Goal: Browse casually: Explore the website without a specific task or goal

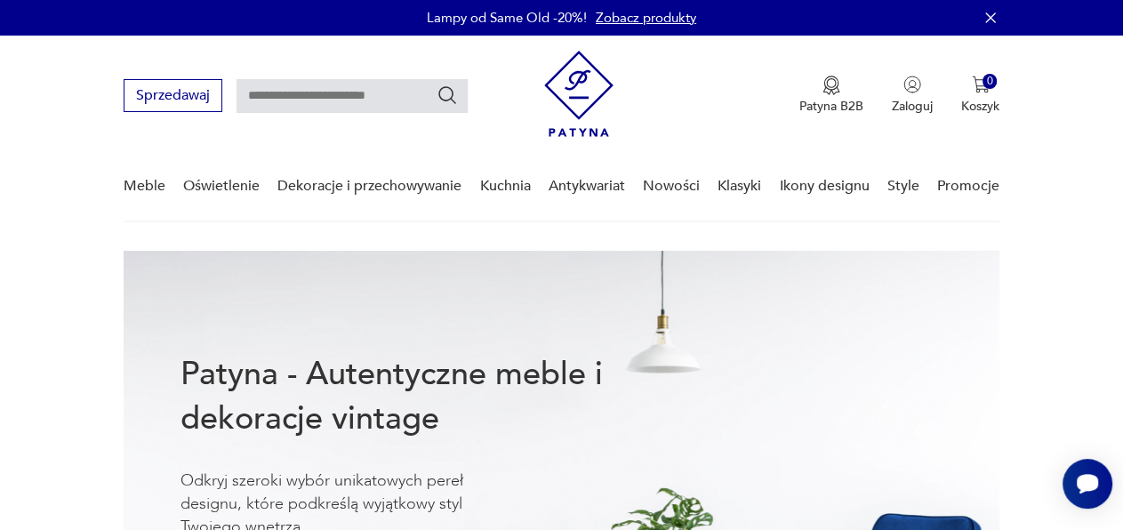
click at [677, 192] on link "Nowości" at bounding box center [671, 186] width 57 height 68
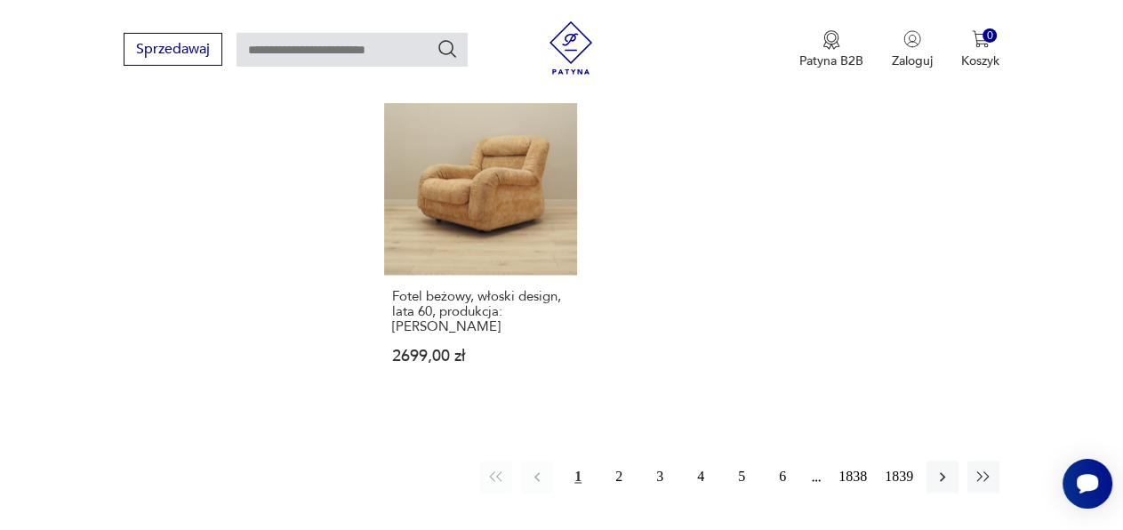
scroll to position [2208, 0]
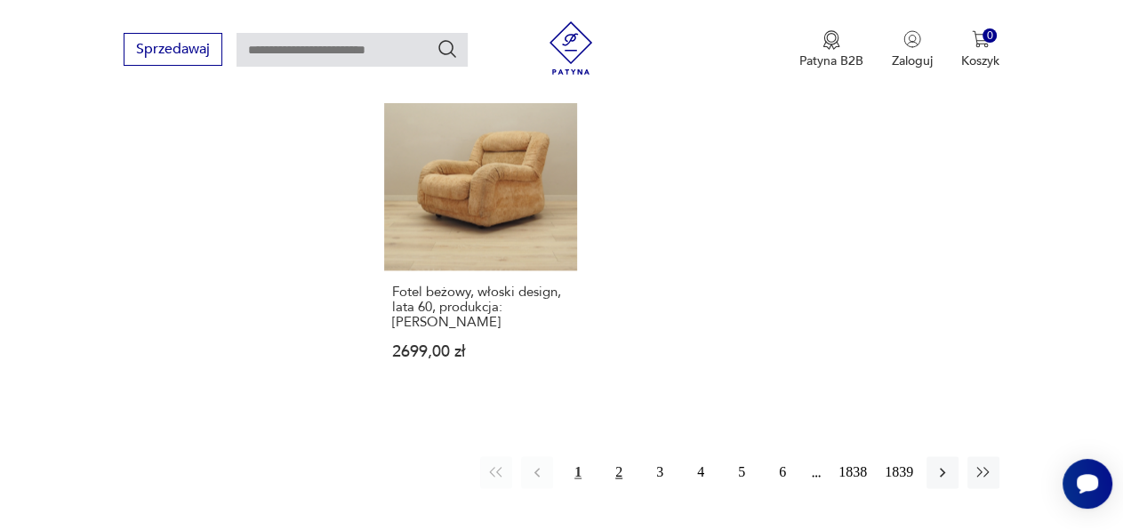
click at [616, 456] on button "2" at bounding box center [619, 472] width 32 height 32
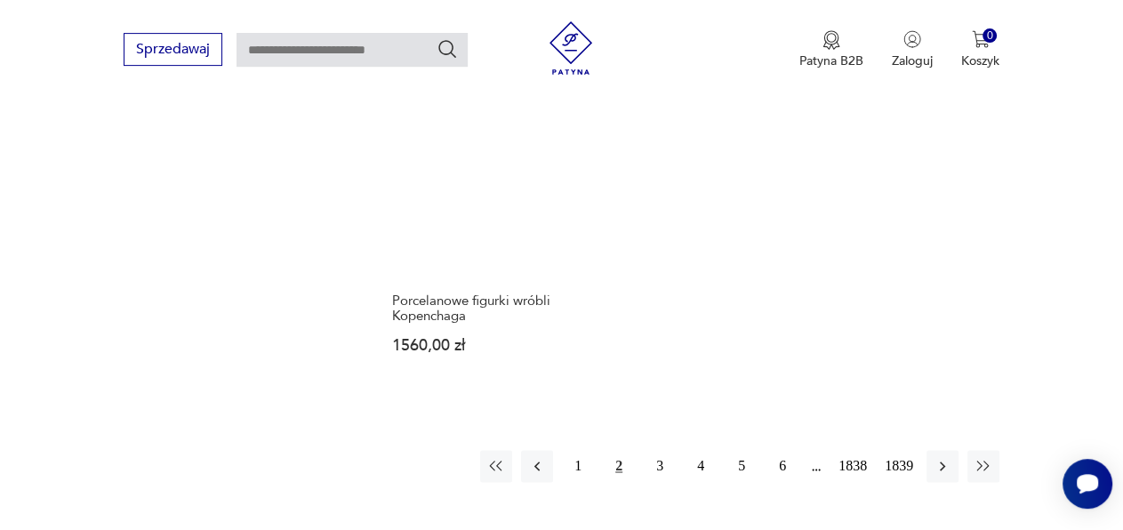
scroll to position [2324, 0]
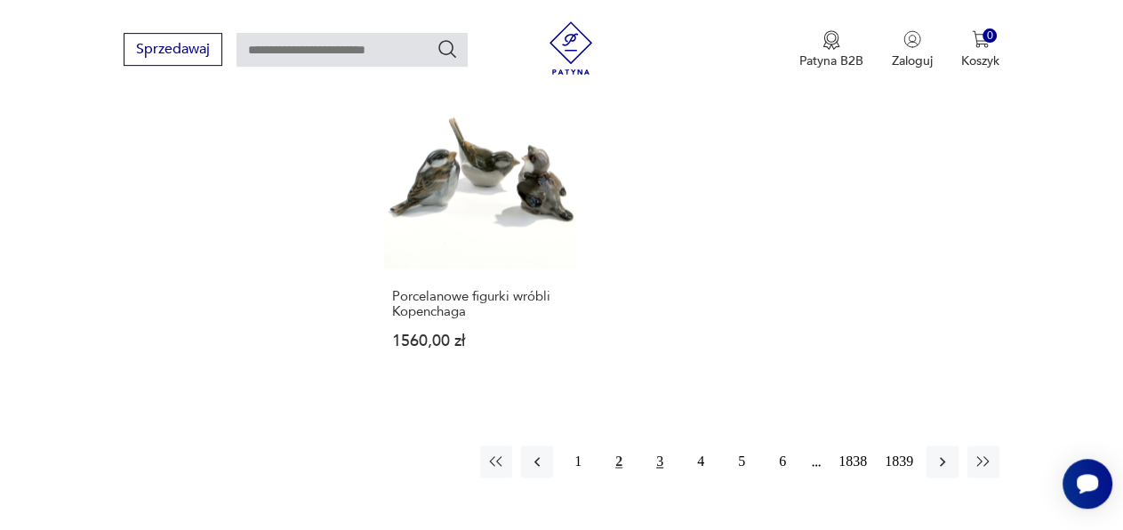
click at [653, 445] on button "3" at bounding box center [660, 461] width 32 height 32
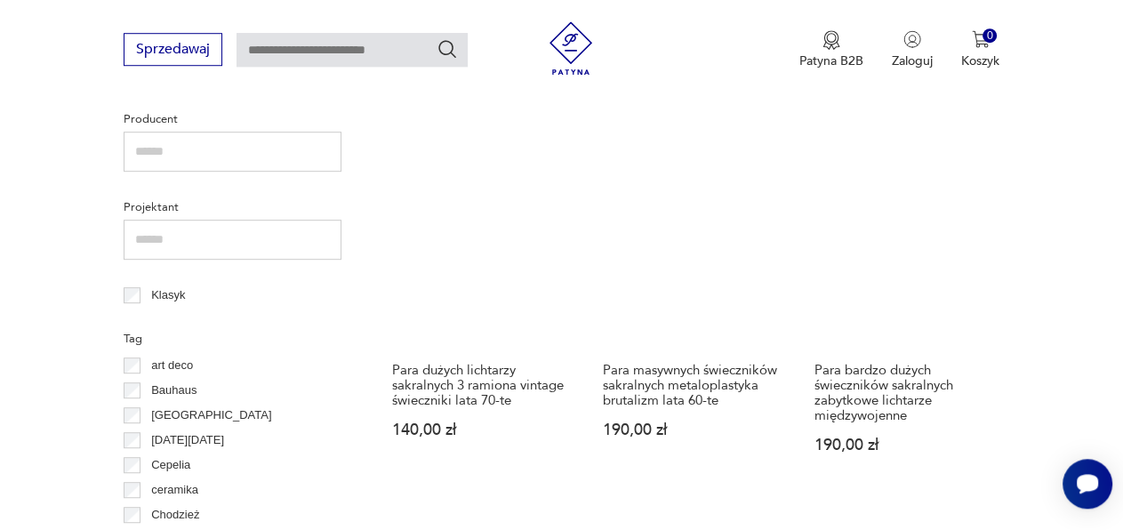
scroll to position [780, 0]
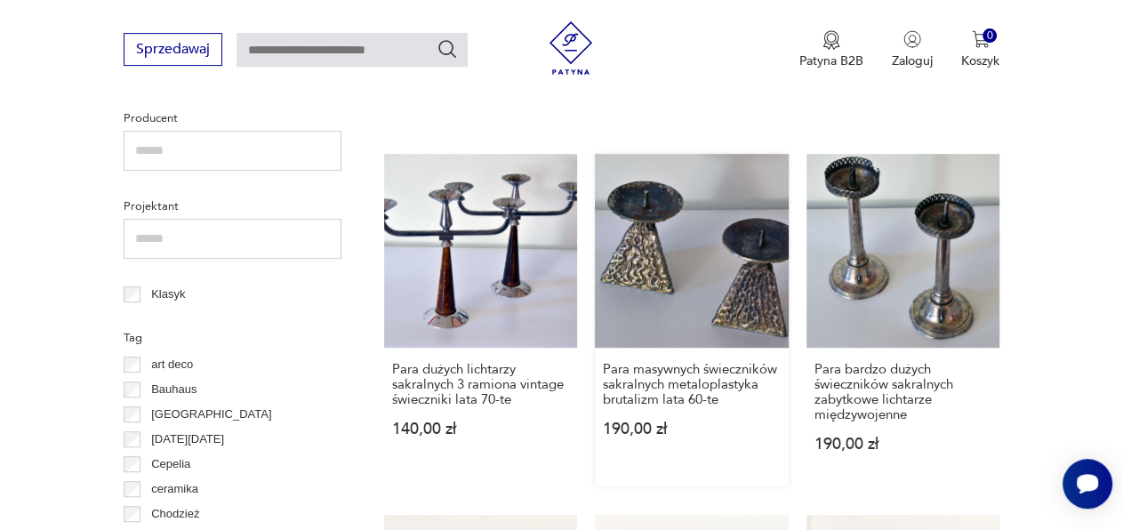
click at [756, 244] on link "Para masywnych świeczników sakralnych metaloplastyka brutalizm lata 60-te 190,0…" at bounding box center [691, 320] width 193 height 332
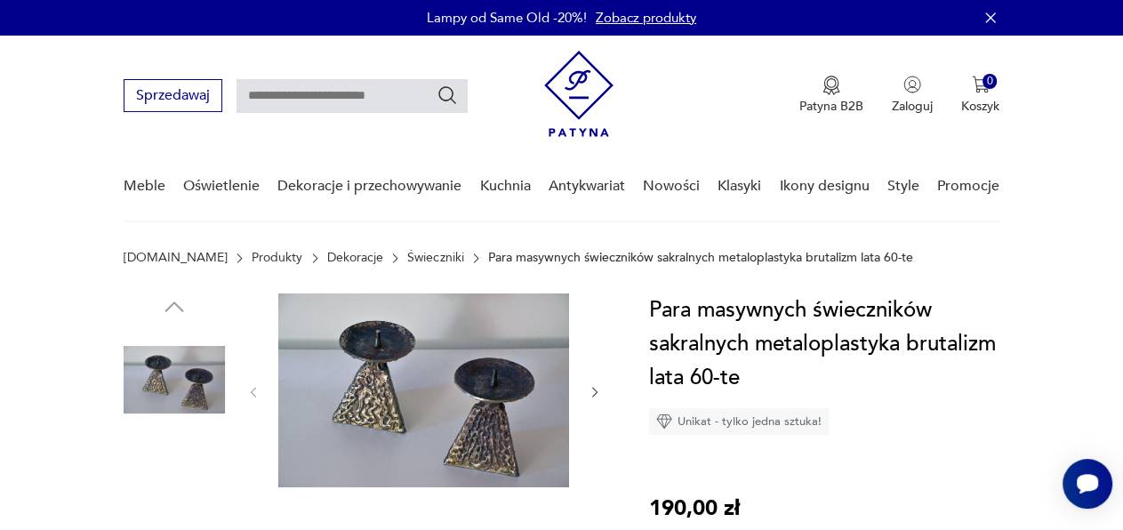
click at [478, 411] on img at bounding box center [423, 390] width 291 height 194
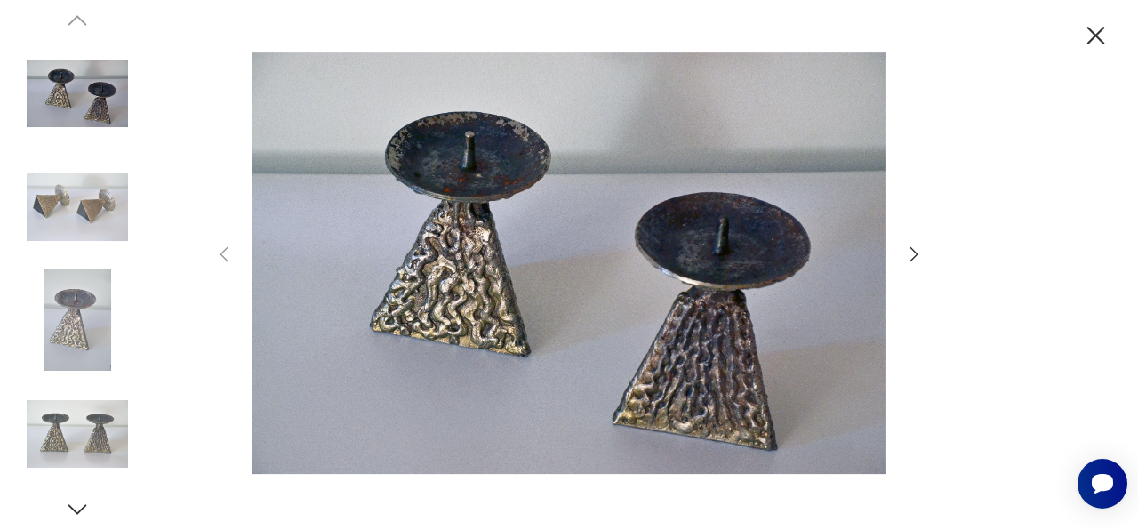
click at [910, 250] on icon "button" at bounding box center [913, 254] width 21 height 21
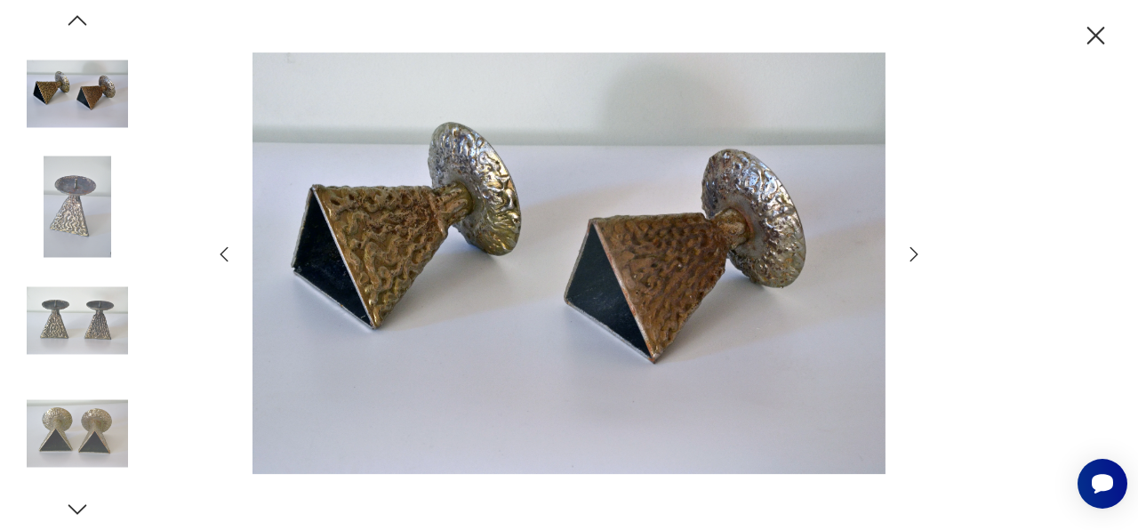
click at [910, 250] on icon "button" at bounding box center [913, 254] width 21 height 21
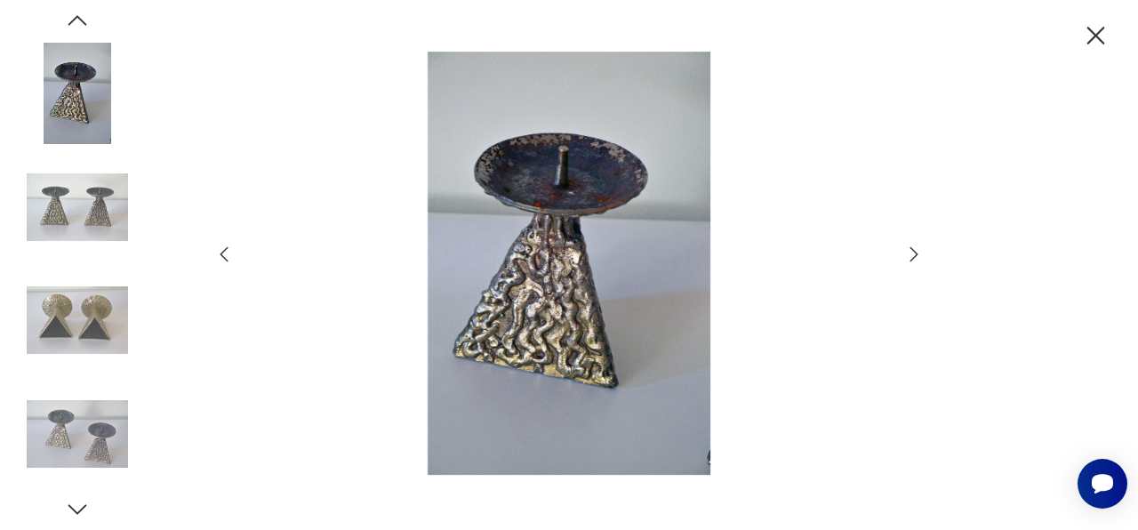
click at [1099, 39] on icon "button" at bounding box center [1096, 36] width 18 height 18
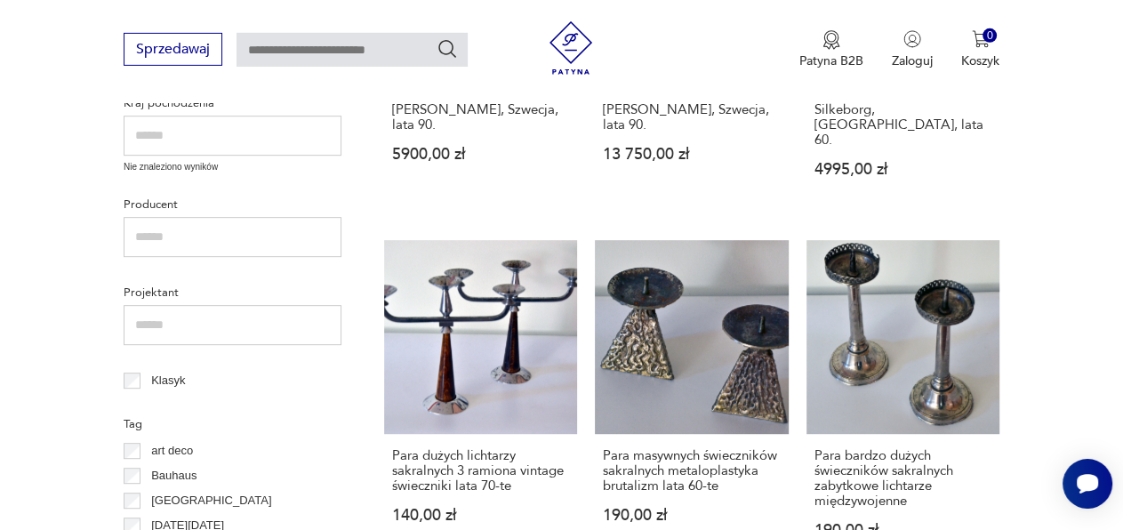
scroll to position [709, 0]
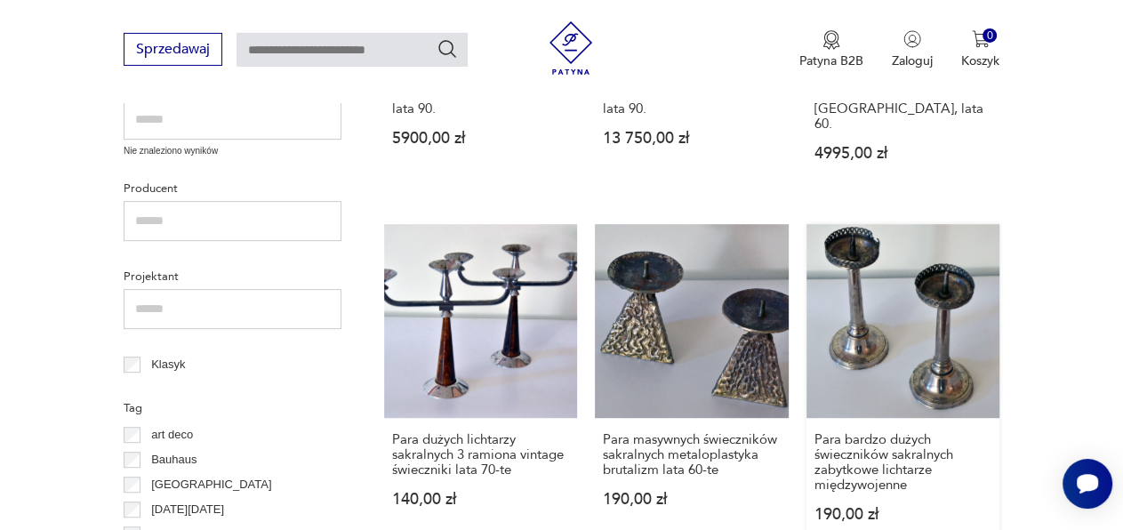
click at [957, 281] on link "Para bardzo dużych świeczników sakralnych zabytkowe lichtarze międzywojenne 190…" at bounding box center [902, 390] width 193 height 332
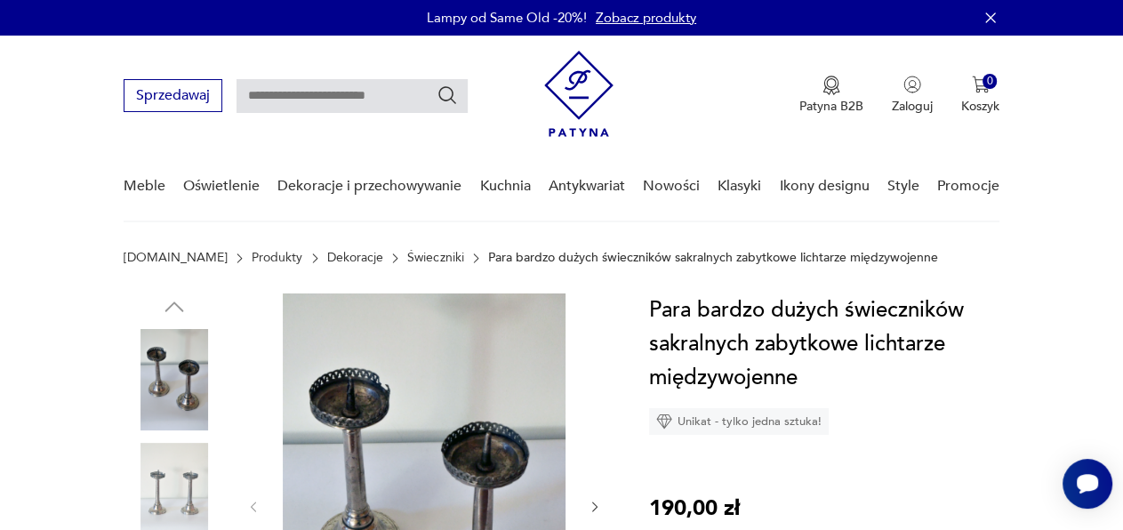
click at [185, 493] on img at bounding box center [174, 493] width 101 height 101
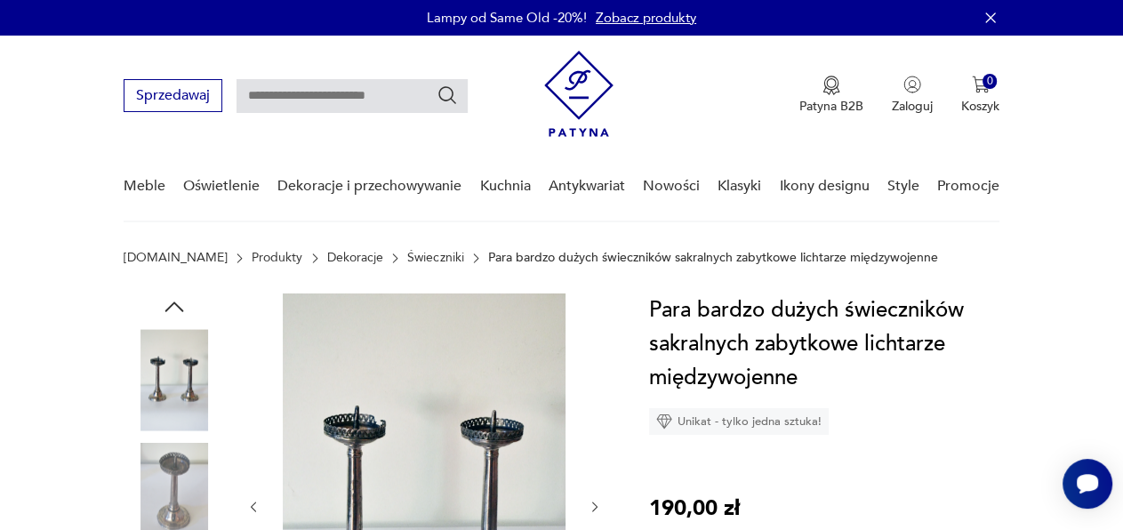
click at [185, 376] on img at bounding box center [174, 379] width 101 height 101
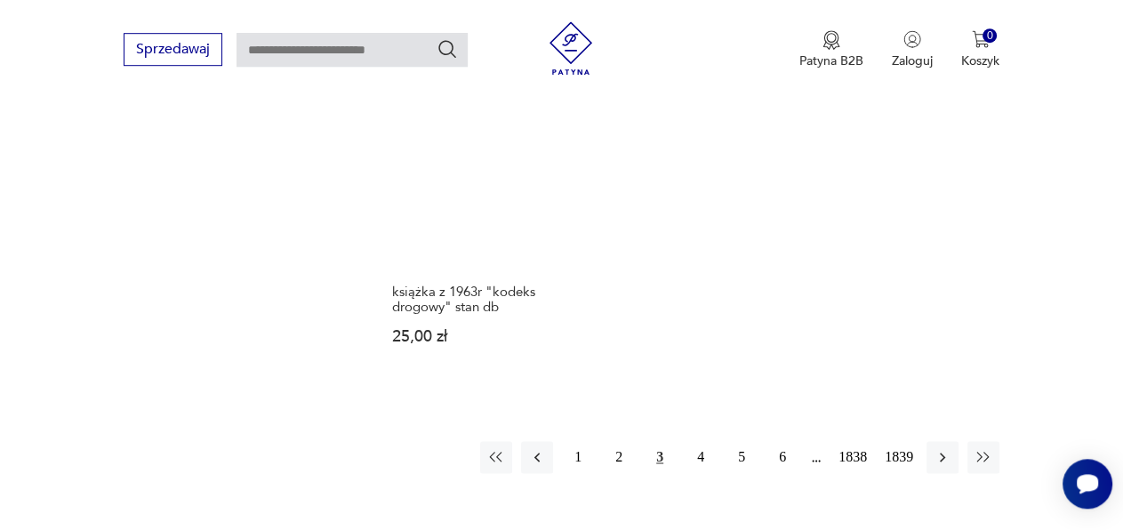
scroll to position [2341, 0]
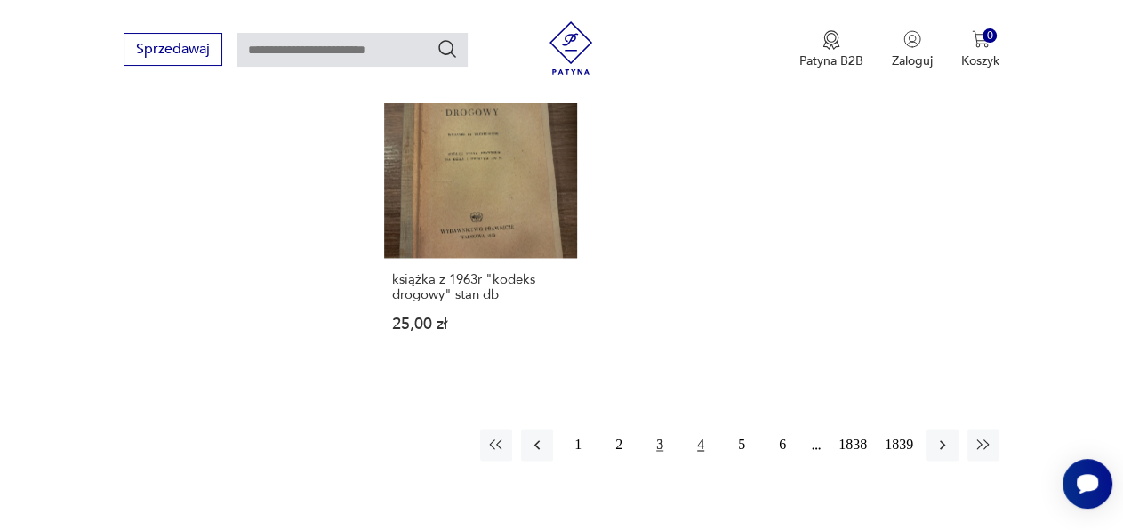
click at [699, 429] on button "4" at bounding box center [701, 445] width 32 height 32
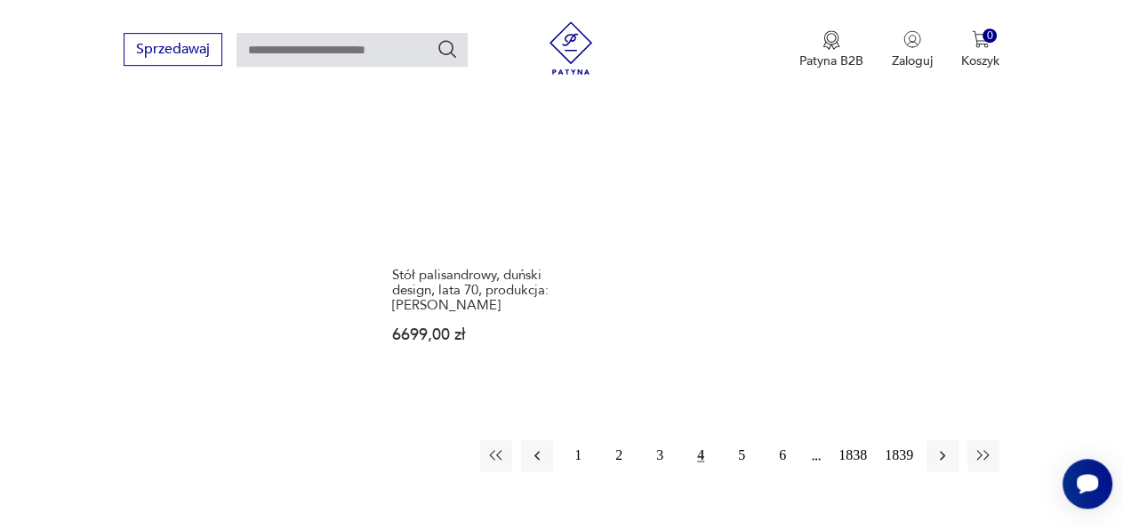
scroll to position [2302, 0]
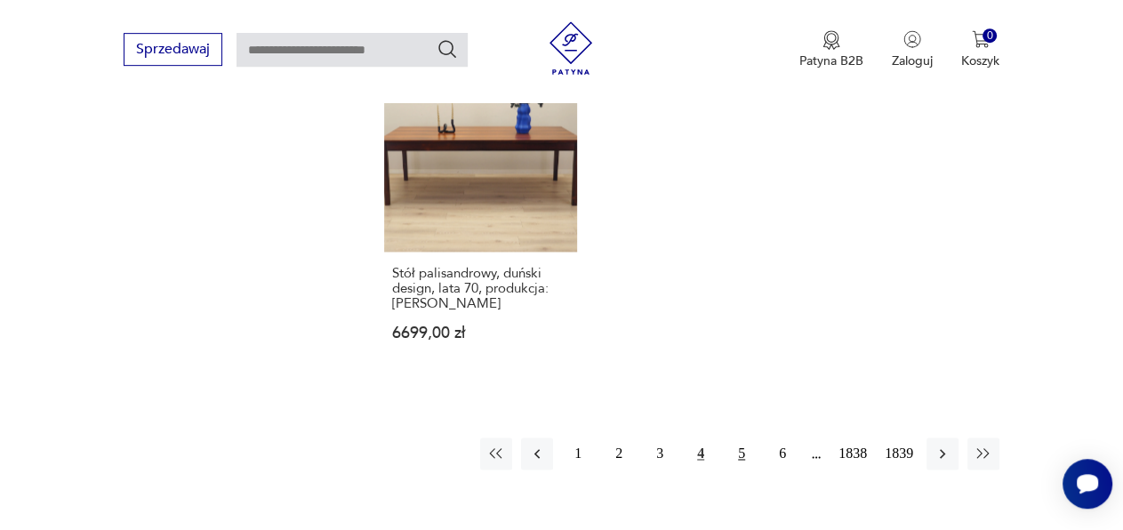
click at [737, 437] on button "5" at bounding box center [742, 453] width 32 height 32
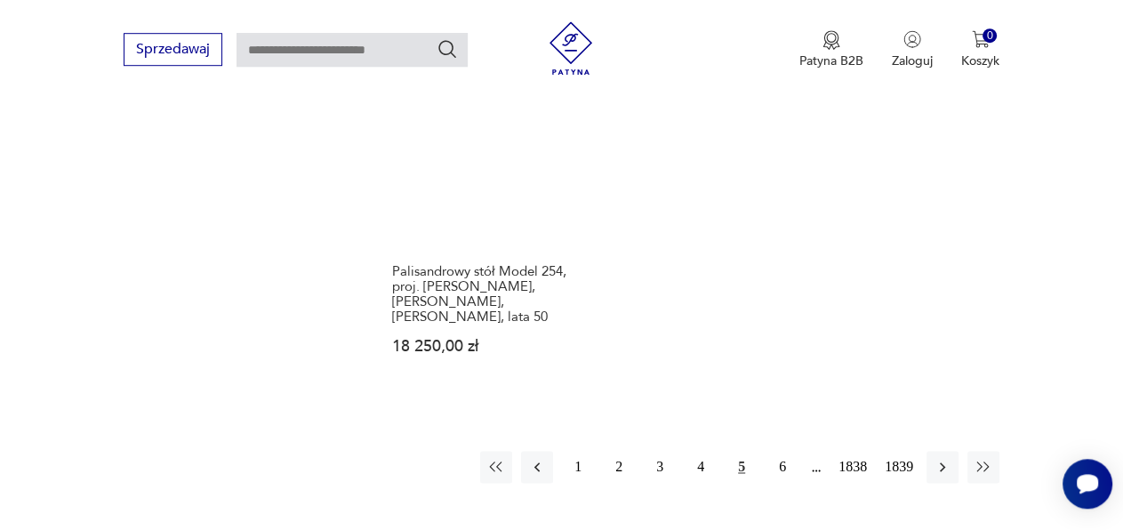
scroll to position [2238, 0]
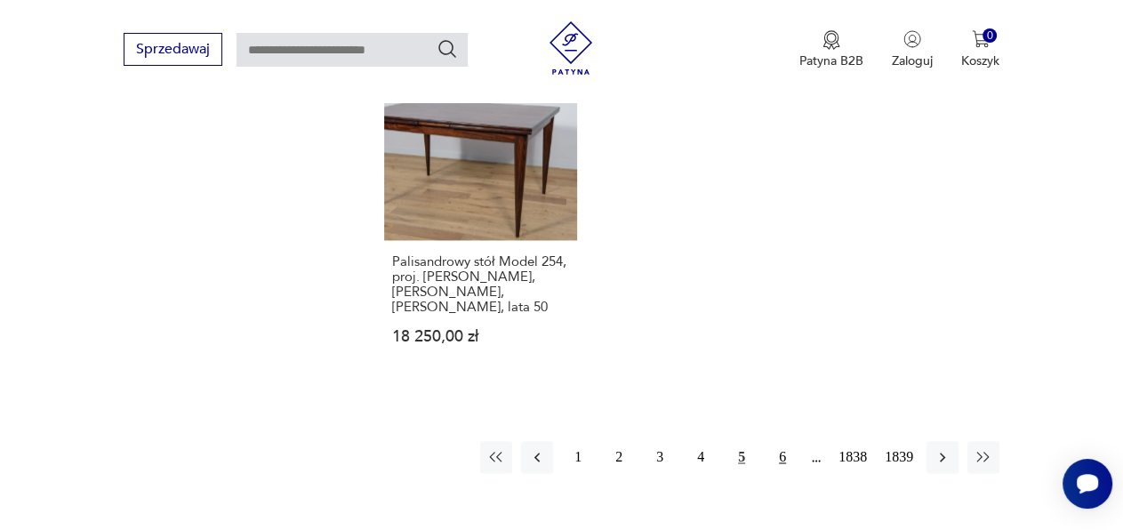
click at [782, 441] on button "6" at bounding box center [782, 457] width 32 height 32
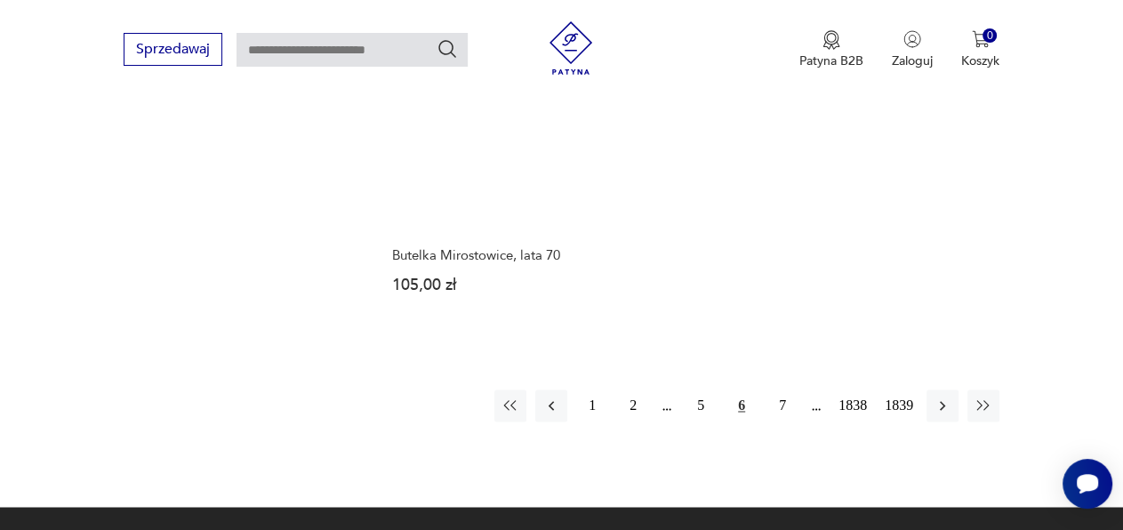
scroll to position [2369, 0]
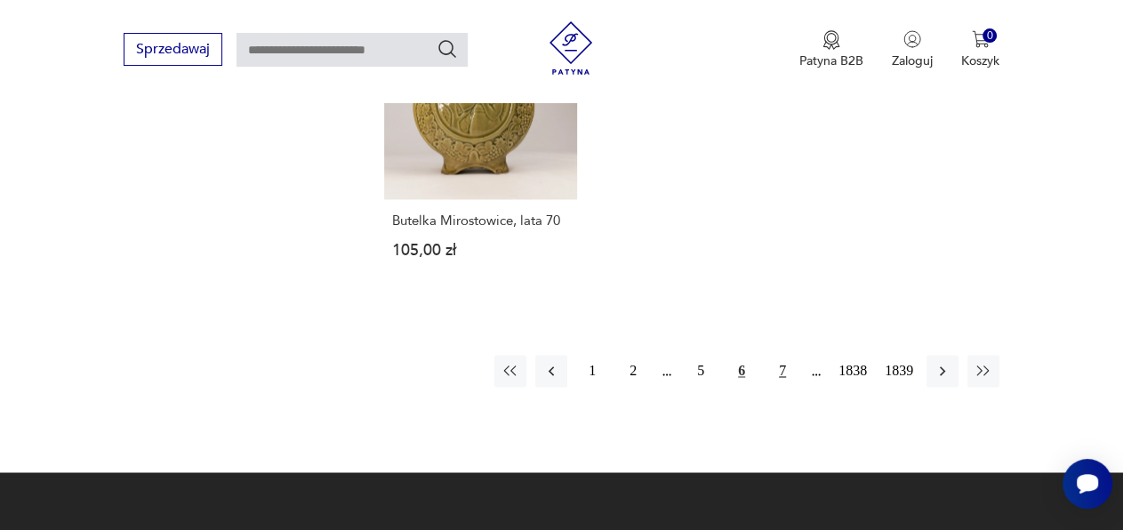
click at [786, 355] on button "7" at bounding box center [782, 371] width 32 height 32
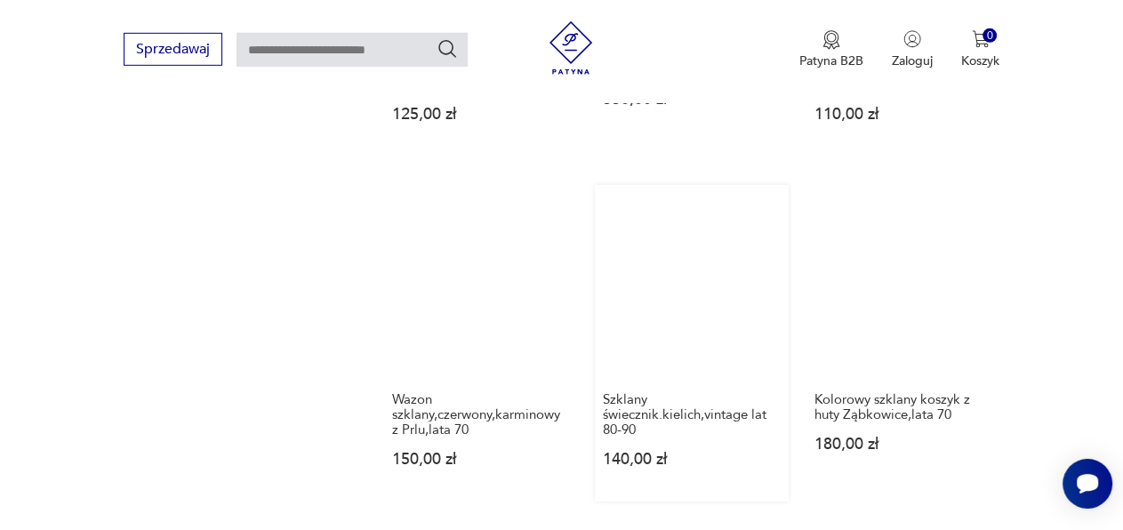
scroll to position [1771, 0]
